Goal: Task Accomplishment & Management: Manage account settings

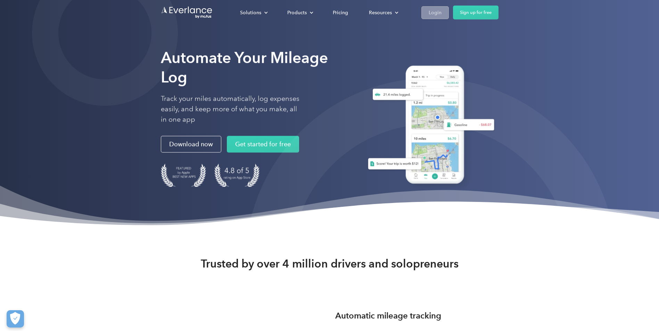
click at [434, 11] on div "Login" at bounding box center [434, 12] width 13 height 9
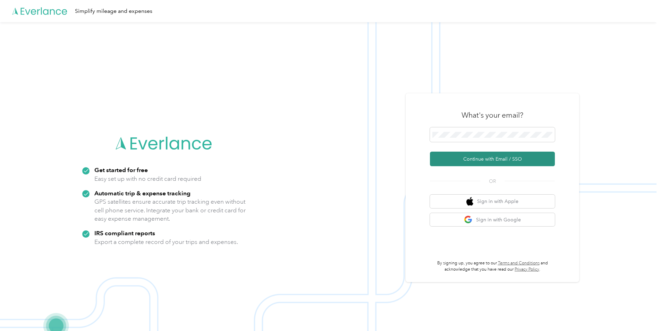
click at [481, 162] on button "Continue with Email / SSO" at bounding box center [492, 159] width 125 height 15
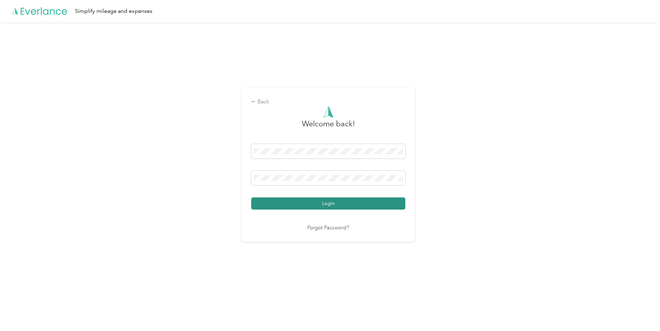
click at [293, 207] on button "Login" at bounding box center [328, 204] width 154 height 12
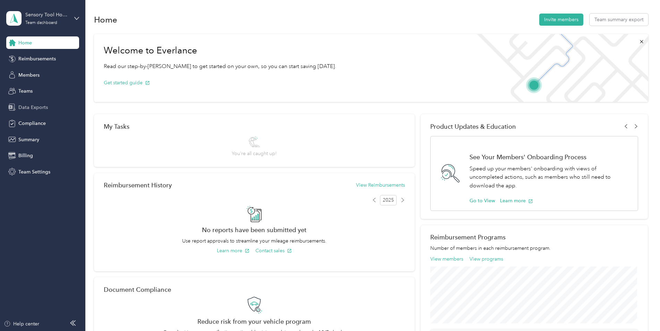
click at [50, 109] on div "Data Exports" at bounding box center [42, 107] width 73 height 12
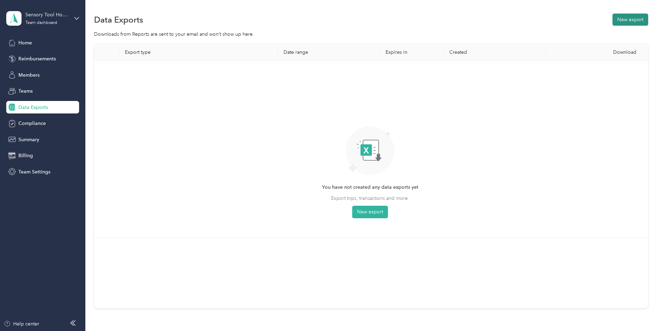
click at [624, 20] on button "New export" at bounding box center [631, 20] width 36 height 12
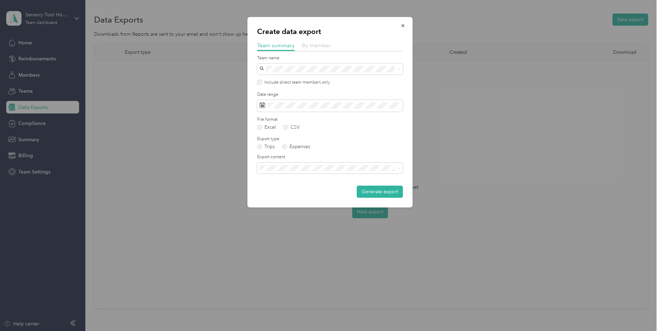
click at [313, 47] on span "By member" at bounding box center [316, 45] width 29 height 7
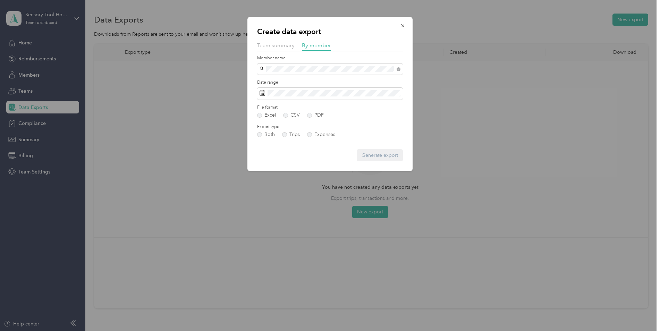
click at [315, 80] on span "danielle@sensorytoolhouse.com" at bounding box center [322, 81] width 120 height 6
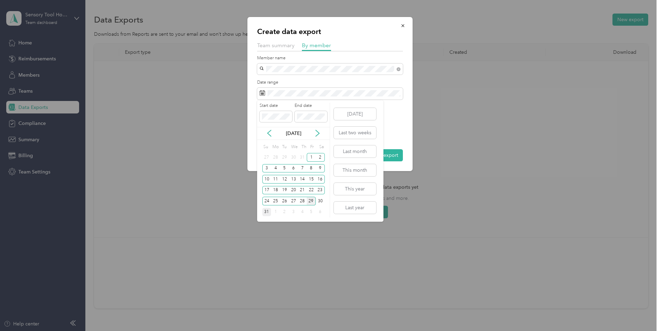
click at [267, 216] on div "31" at bounding box center [266, 212] width 9 height 9
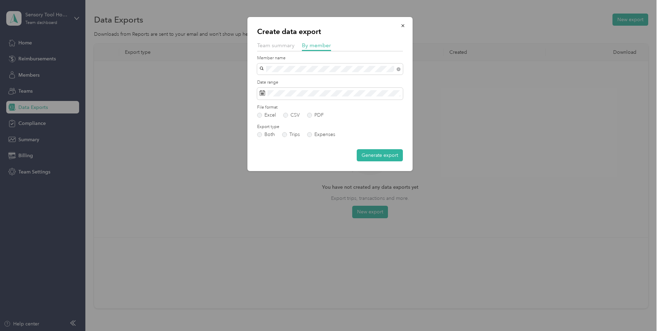
click at [404, 120] on div "Create data export Team summary By member Member name Date range File format Ex…" at bounding box center [330, 94] width 165 height 154
click at [398, 156] on button "Generate export" at bounding box center [380, 155] width 46 height 12
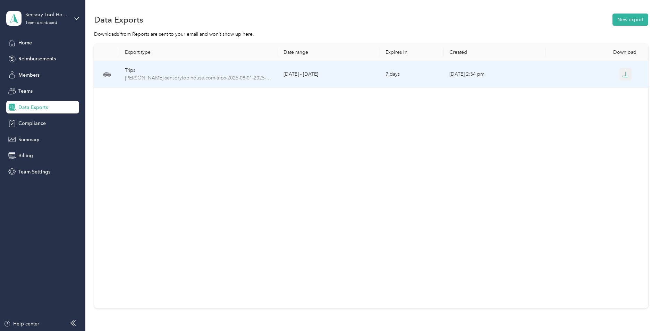
click at [625, 74] on icon "button" at bounding box center [625, 75] width 6 height 6
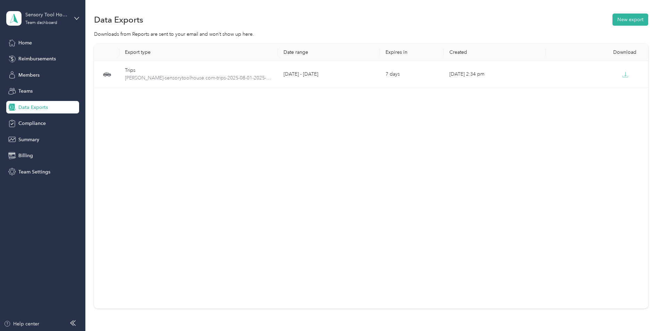
click at [322, 132] on div "Export type Date range Expires in Created Download Trips danielle-sensorytoolho…" at bounding box center [371, 176] width 554 height 265
click at [628, 16] on button "New export" at bounding box center [631, 20] width 36 height 12
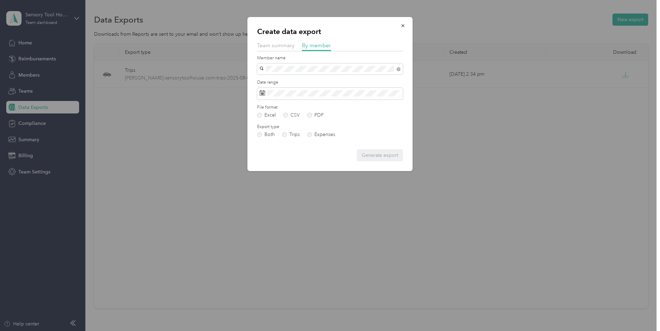
click at [290, 79] on span "victoria@sensorytoolhouse.com" at bounding box center [303, 81] width 82 height 6
click at [399, 156] on button "Generate export" at bounding box center [380, 155] width 46 height 12
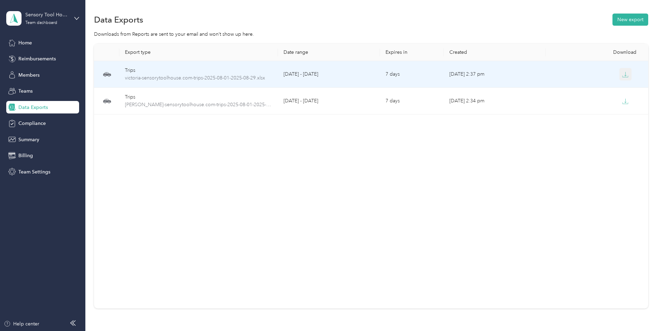
click at [624, 75] on icon "button" at bounding box center [625, 75] width 6 height 6
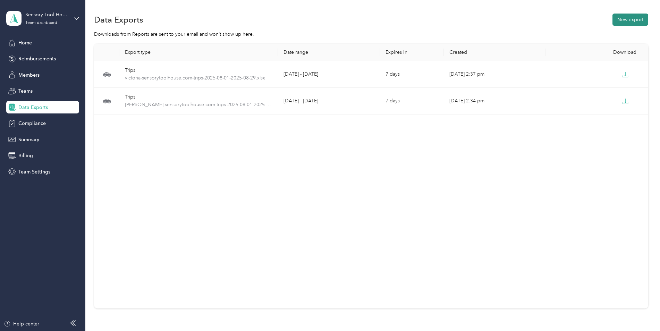
click at [632, 18] on button "New export" at bounding box center [631, 20] width 36 height 12
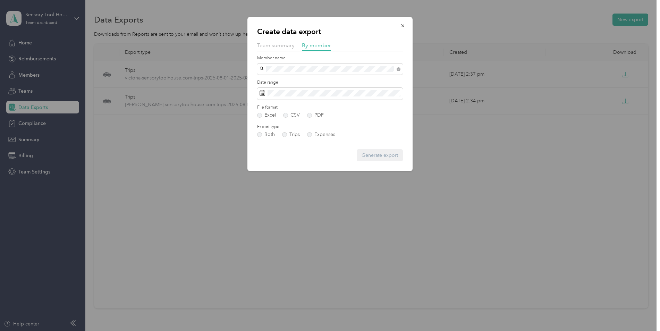
click at [302, 82] on span "sami@sensorytoolhouse.com" at bounding box center [303, 81] width 82 height 6
click at [312, 97] on span at bounding box center [330, 94] width 146 height 12
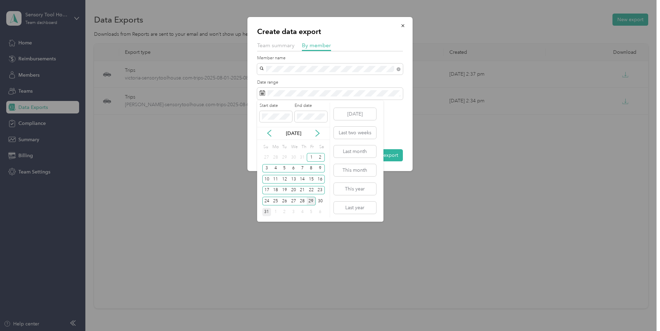
click at [264, 212] on div "31" at bounding box center [266, 212] width 9 height 9
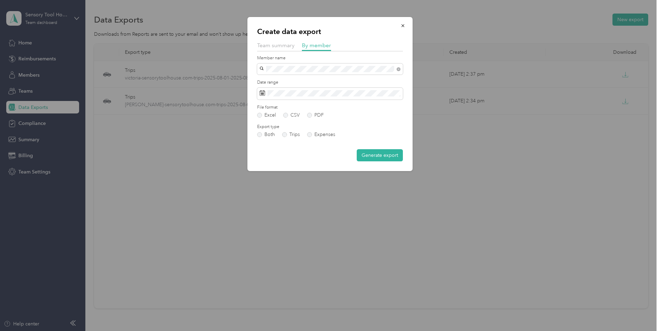
click at [401, 114] on div "Excel CSV PDF" at bounding box center [330, 115] width 146 height 5
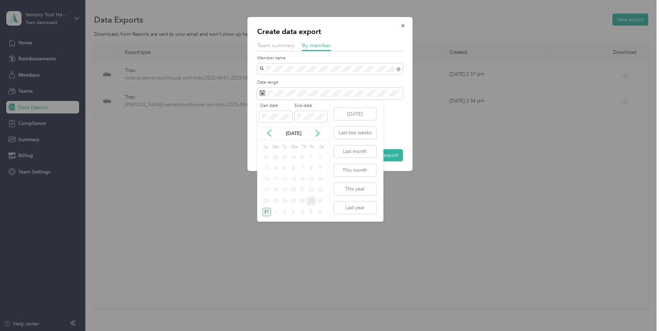
click at [268, 211] on div "31" at bounding box center [266, 212] width 9 height 9
click at [310, 158] on div "1" at bounding box center [311, 157] width 9 height 9
click at [265, 215] on div "31" at bounding box center [266, 212] width 9 height 9
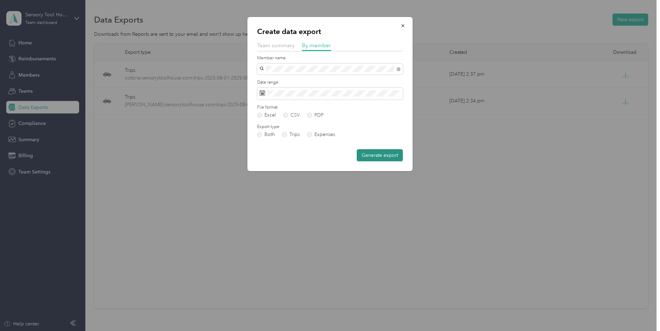
click at [386, 156] on button "Generate export" at bounding box center [380, 155] width 46 height 12
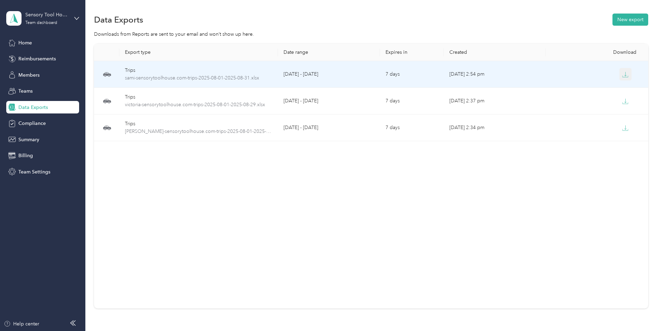
click at [625, 74] on icon "button" at bounding box center [625, 75] width 6 height 6
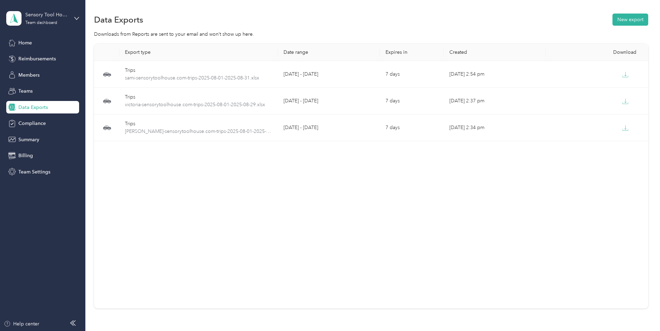
click at [386, 220] on div "Export type Date range Expires in Created Download Trips sami-sensorytoolhouse.…" at bounding box center [371, 176] width 554 height 265
click at [29, 85] on div "Teams" at bounding box center [42, 91] width 73 height 12
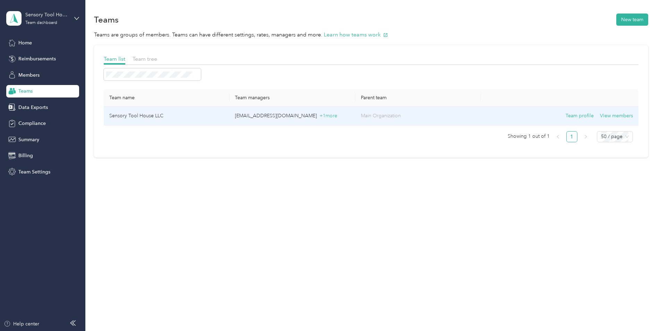
click at [171, 118] on td "Sensory Tool House LLC" at bounding box center [167, 116] width 126 height 19
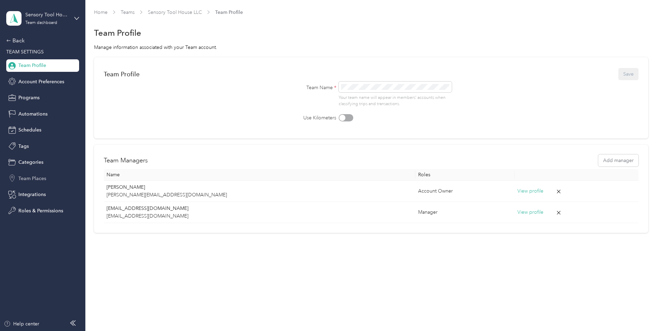
click at [56, 178] on div "Team Places" at bounding box center [42, 178] width 73 height 12
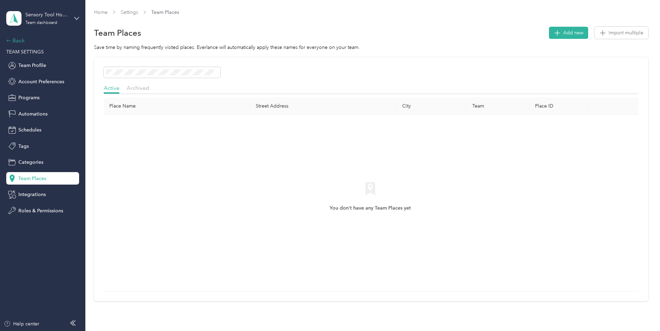
click at [18, 41] on div "Back" at bounding box center [40, 40] width 69 height 8
